Goal: Check status: Check status

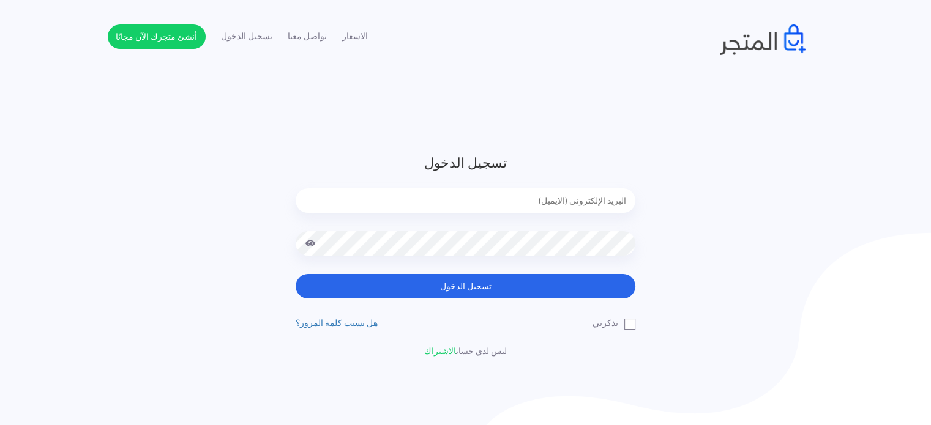
click at [475, 207] on input "email" at bounding box center [466, 200] width 340 height 24
click at [551, 204] on input "email" at bounding box center [466, 200] width 340 height 24
type input "diaraest2024@gmail.com"
click at [296, 274] on button "تسجيل الدخول" at bounding box center [466, 286] width 340 height 24
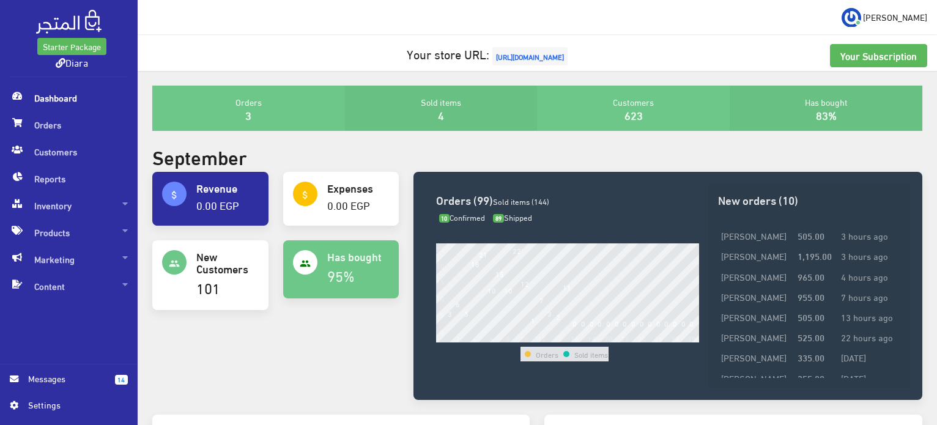
click at [110, 382] on span "Messages" at bounding box center [66, 378] width 97 height 13
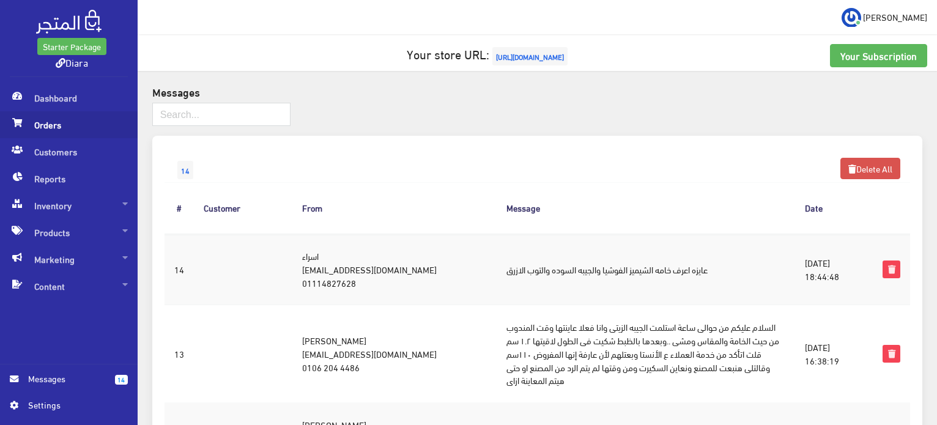
click at [71, 122] on span "Orders" at bounding box center [69, 124] width 118 height 27
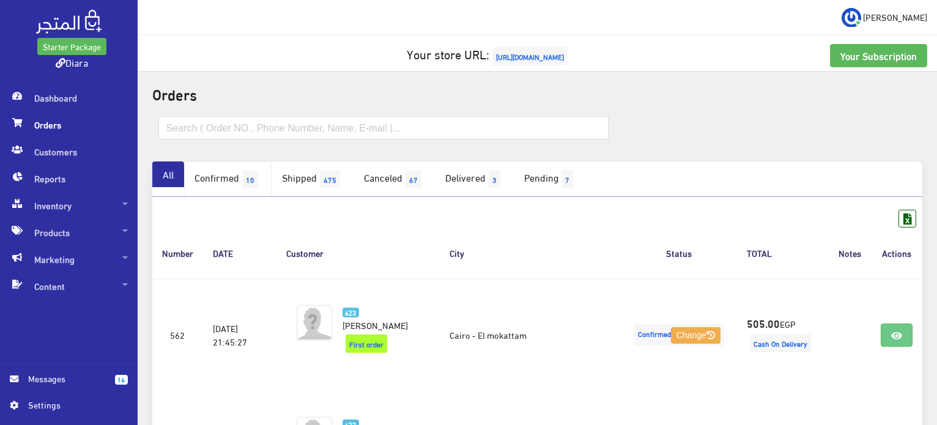
click at [213, 185] on link "Confirmed 10" at bounding box center [228, 179] width 88 height 35
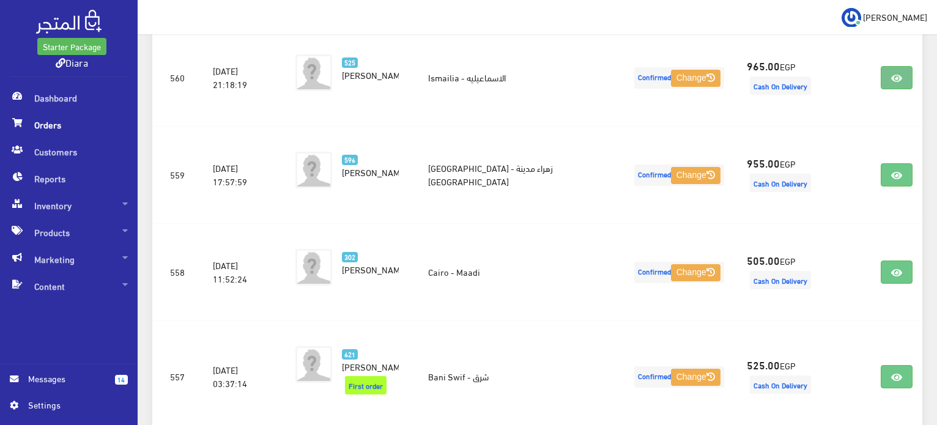
scroll to position [498, 0]
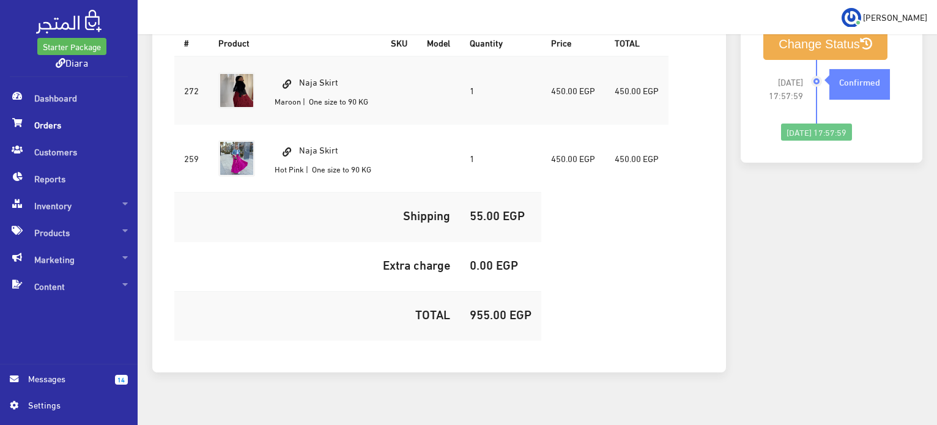
scroll to position [62, 0]
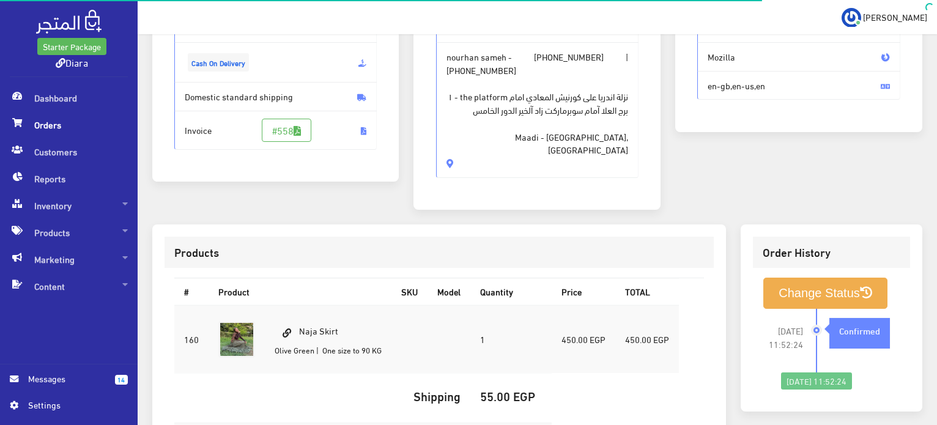
scroll to position [362, 0]
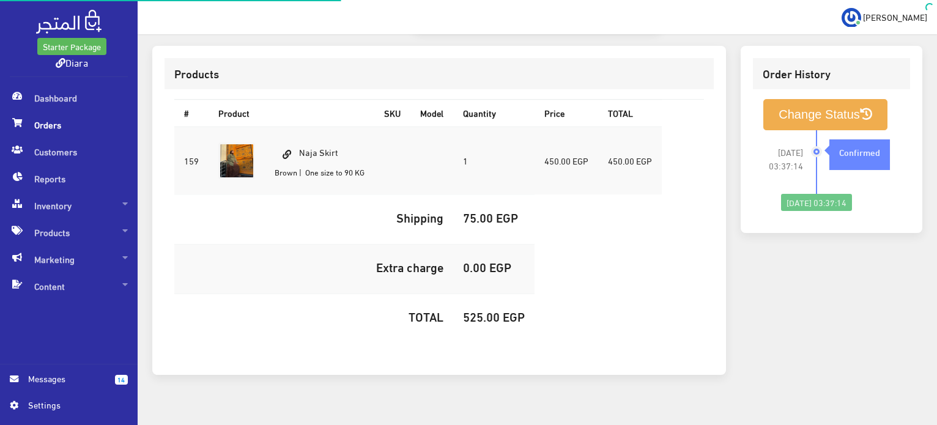
scroll to position [346, 0]
